Goal: Find specific page/section: Find specific page/section

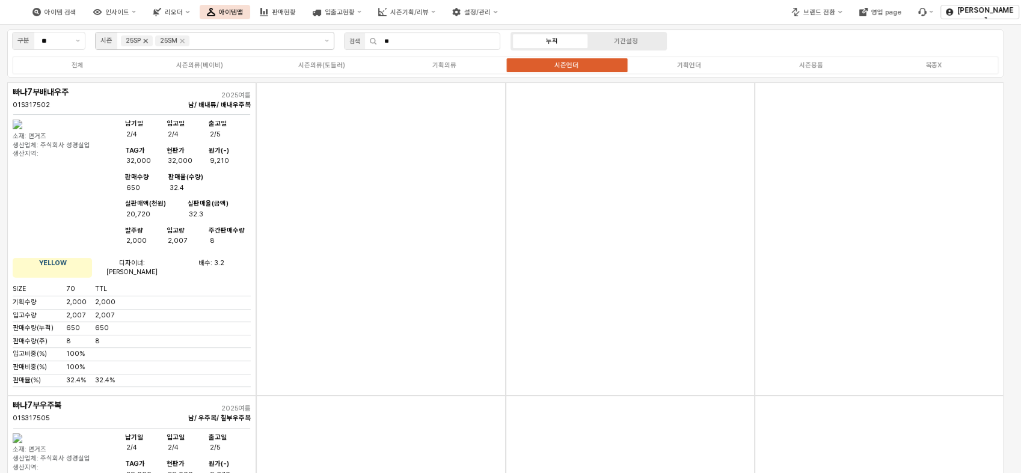
click at [144, 40] on icon "Remove 25SP" at bounding box center [146, 41] width 10 height 10
click at [423, 38] on input "**" at bounding box center [438, 41] width 123 height 16
type input "*"
click at [217, 68] on div "시즌의류(베이비)" at bounding box center [199, 65] width 47 height 8
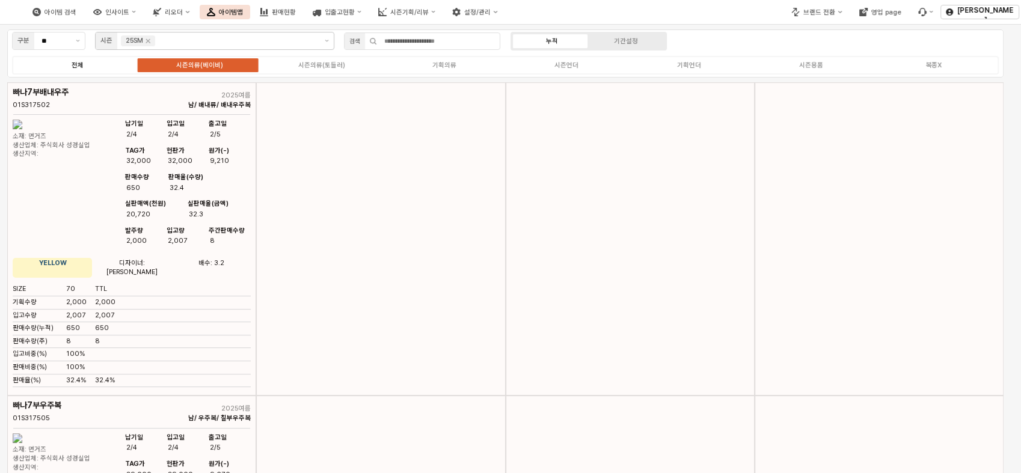
click at [93, 63] on label "전체" at bounding box center [77, 65] width 122 height 10
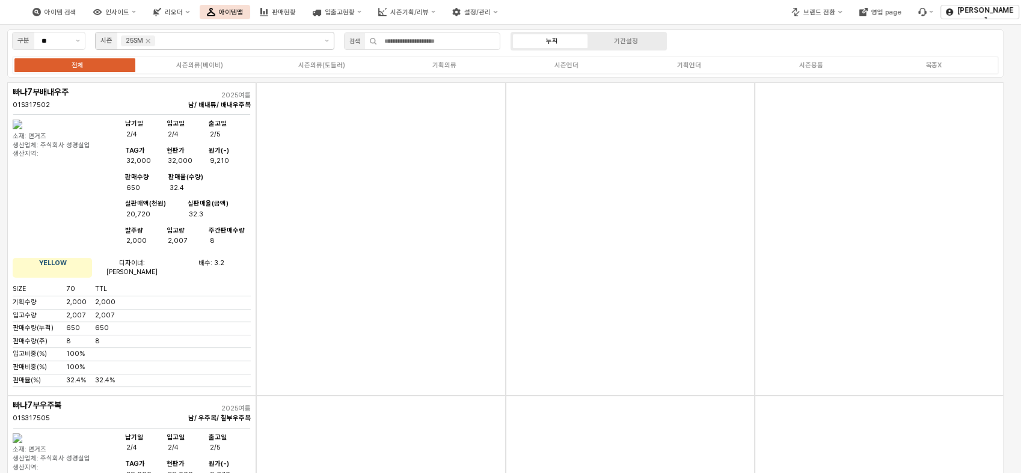
click at [372, 170] on div "App Frame" at bounding box center [380, 238] width 249 height 313
click at [388, 34] on input "App Frame" at bounding box center [438, 41] width 123 height 16
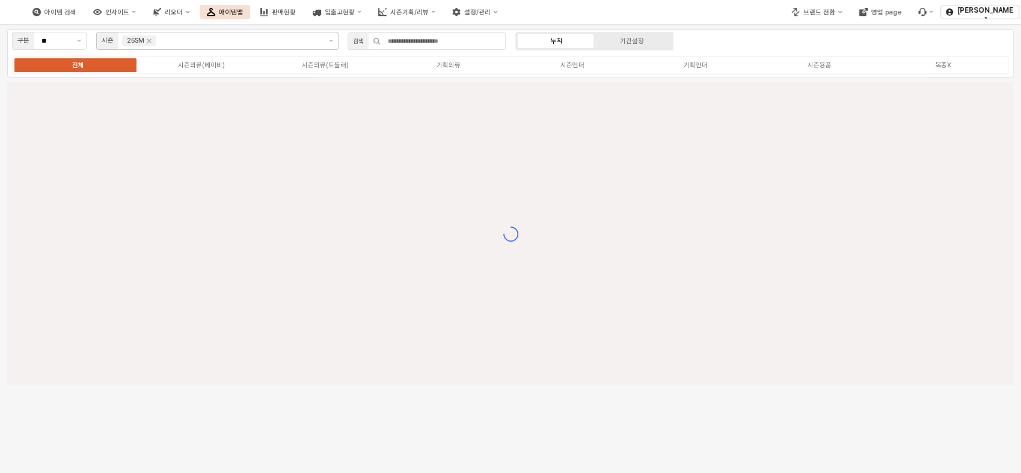
click at [402, 72] on div "전체 시즌의류(베이비) 시즌의류(토들러) 기획의류 시즌언더 기획언더 시즌용품 복종X" at bounding box center [510, 65] width 997 height 19
click at [414, 191] on div "App Frame" at bounding box center [510, 233] width 1006 height 303
click at [452, 247] on div "구분 ** 시즌 25SM 검색 누적 기간설정 전체 시즌의류(베이비) 시즌의류(토들러) 기획의류 시즌언더 기획언더 시즌용품 복종X" at bounding box center [510, 249] width 1021 height 448
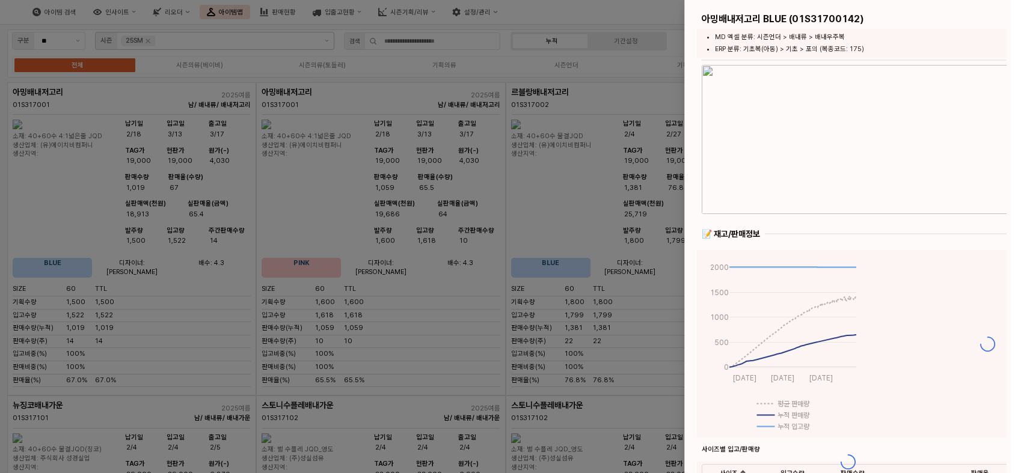
click at [390, 127] on div at bounding box center [510, 236] width 1021 height 473
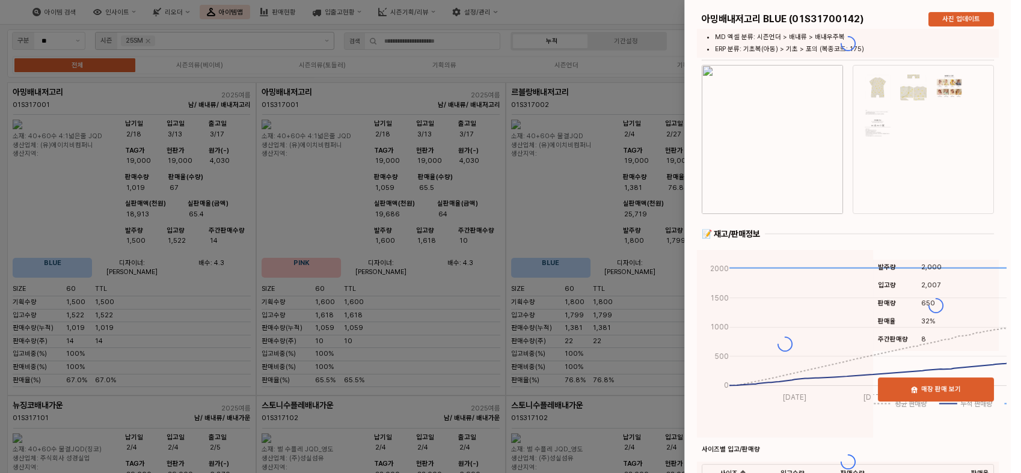
click at [485, 164] on div at bounding box center [510, 236] width 1021 height 473
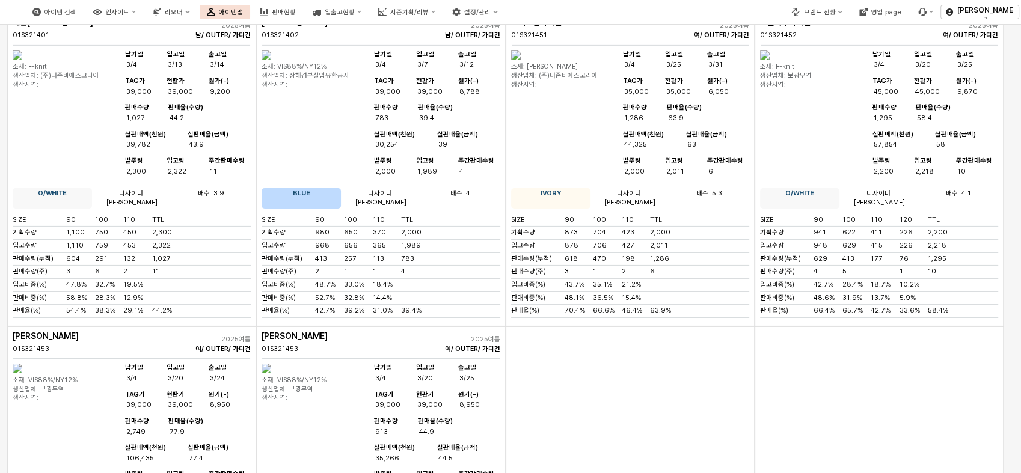
scroll to position [8543, 0]
